Goal: Information Seeking & Learning: Learn about a topic

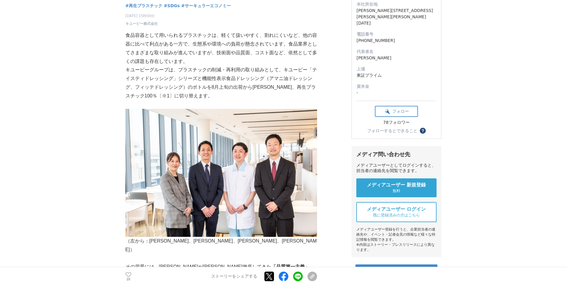
scroll to position [92, 0]
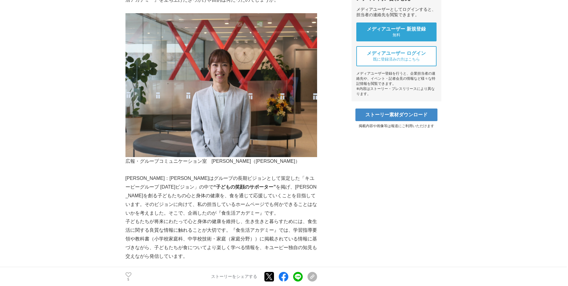
scroll to position [235, 0]
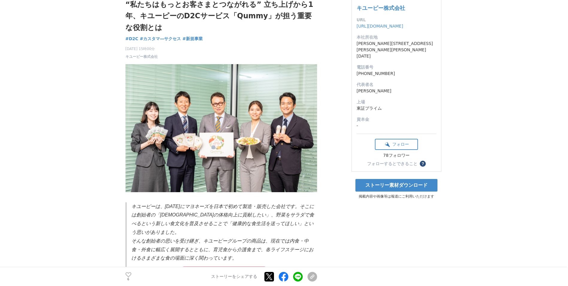
scroll to position [45, 0]
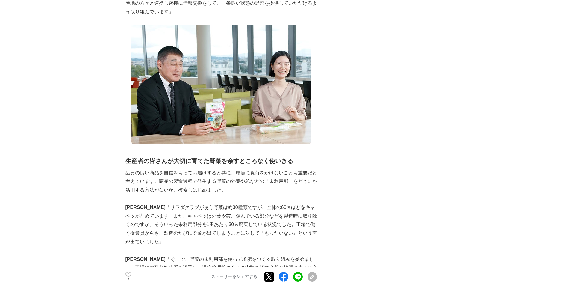
scroll to position [453, 0]
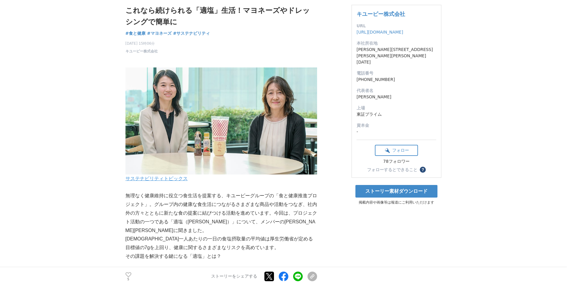
scroll to position [41, 0]
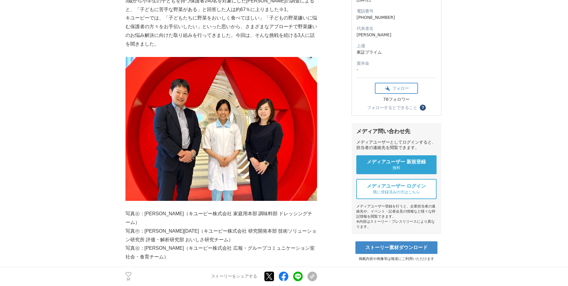
scroll to position [101, 0]
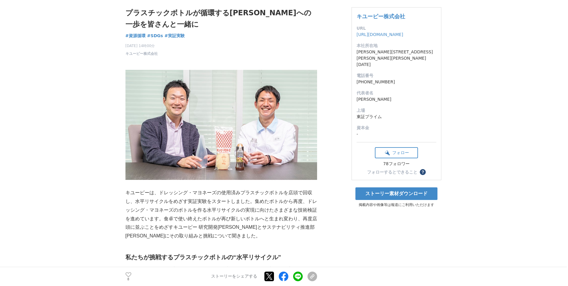
scroll to position [38, 0]
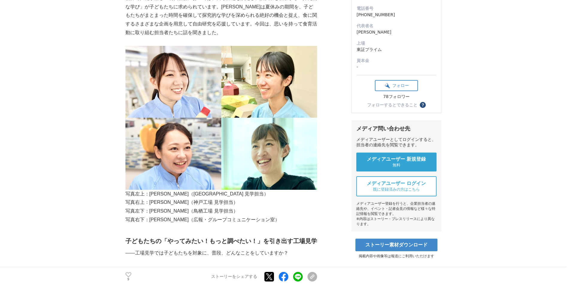
scroll to position [103, 0]
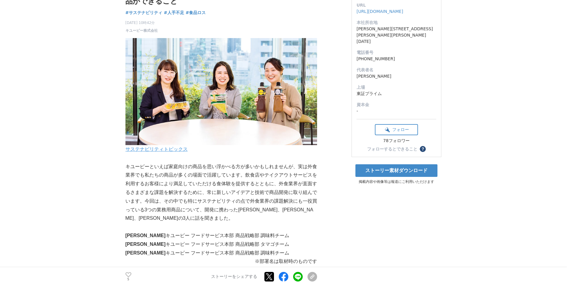
scroll to position [71, 0]
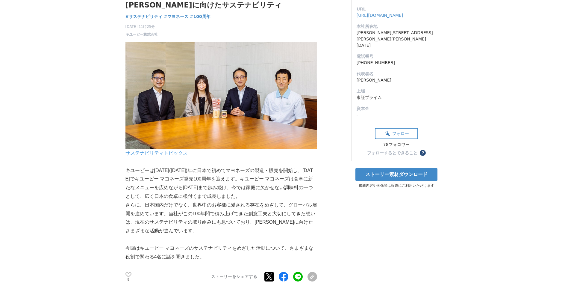
scroll to position [57, 0]
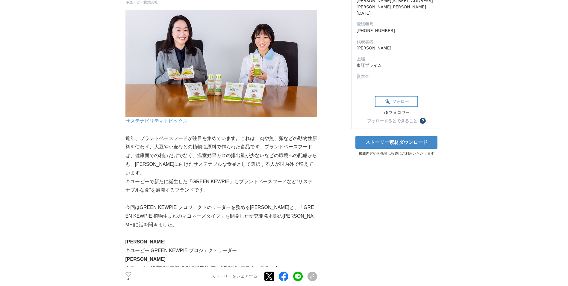
scroll to position [90, 0]
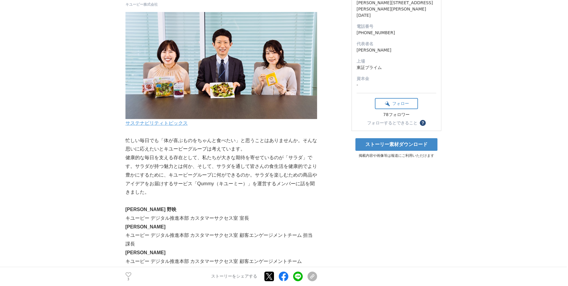
scroll to position [87, 0]
